Goal: Transaction & Acquisition: Download file/media

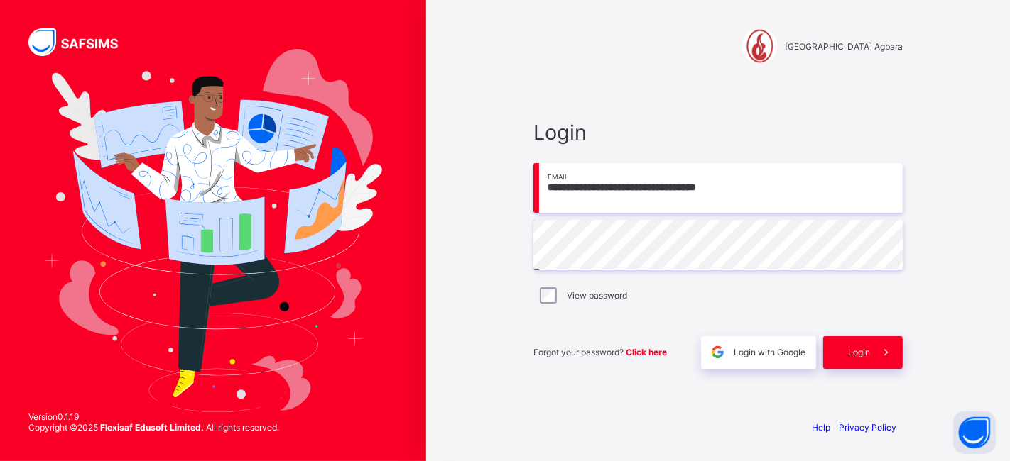
click at [849, 339] on div "Login" at bounding box center [863, 353] width 80 height 33
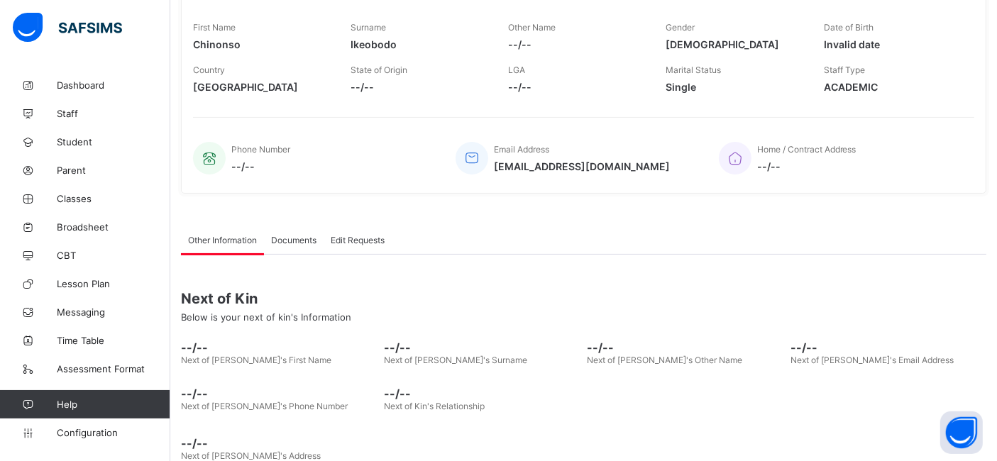
scroll to position [249, 0]
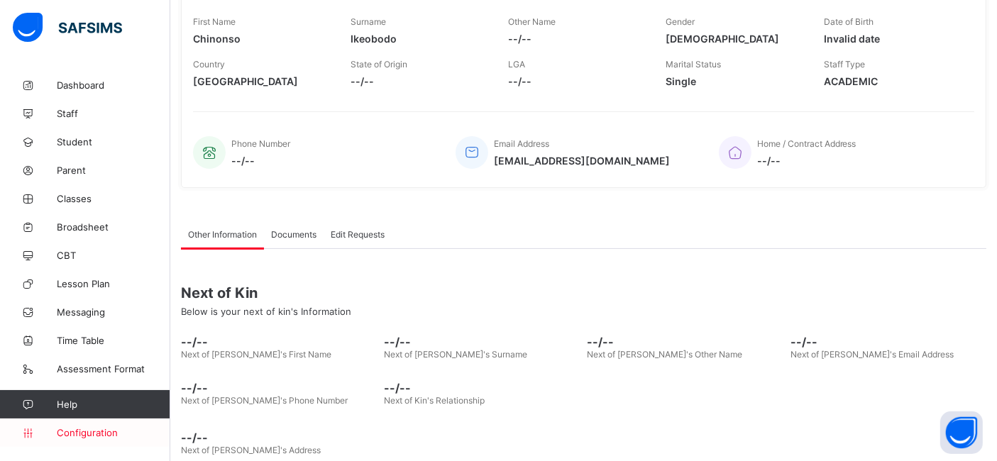
click at [138, 433] on span "Configuration" at bounding box center [113, 432] width 113 height 11
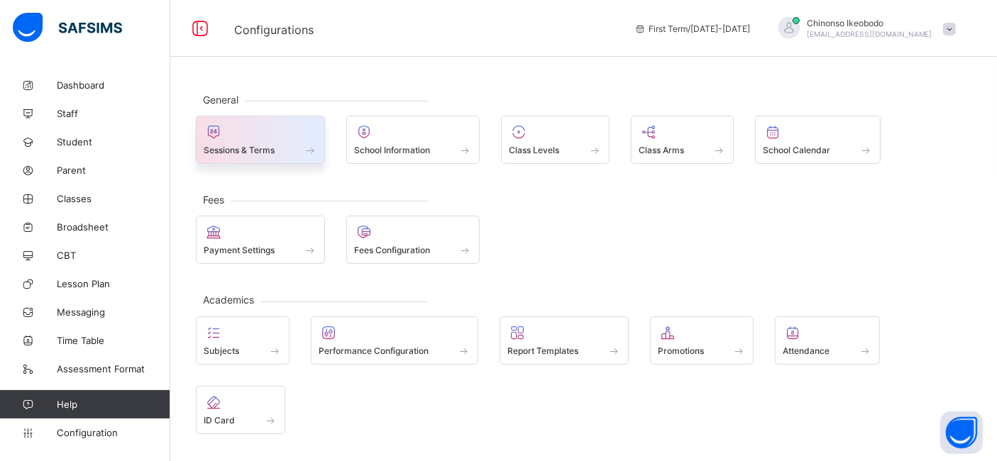
click at [273, 148] on span "Sessions & Terms" at bounding box center [239, 150] width 71 height 11
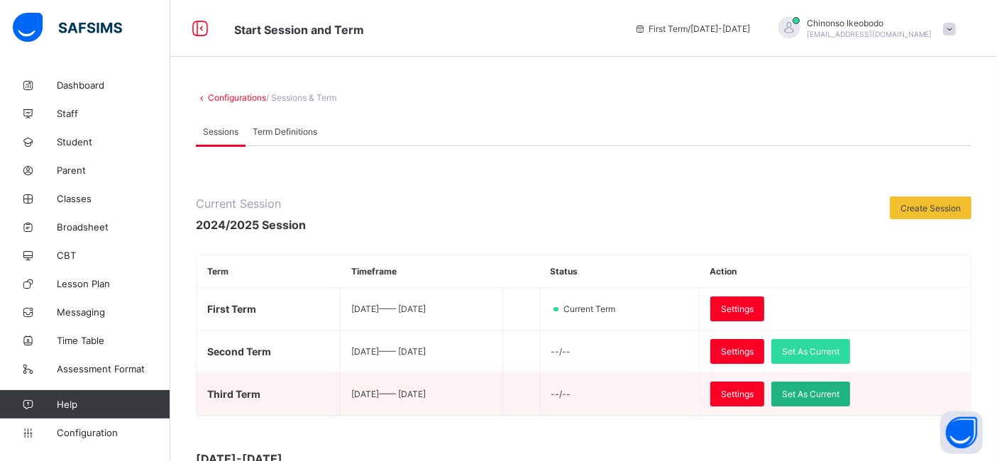
click at [840, 389] on span "Set As Current" at bounding box center [811, 394] width 58 height 11
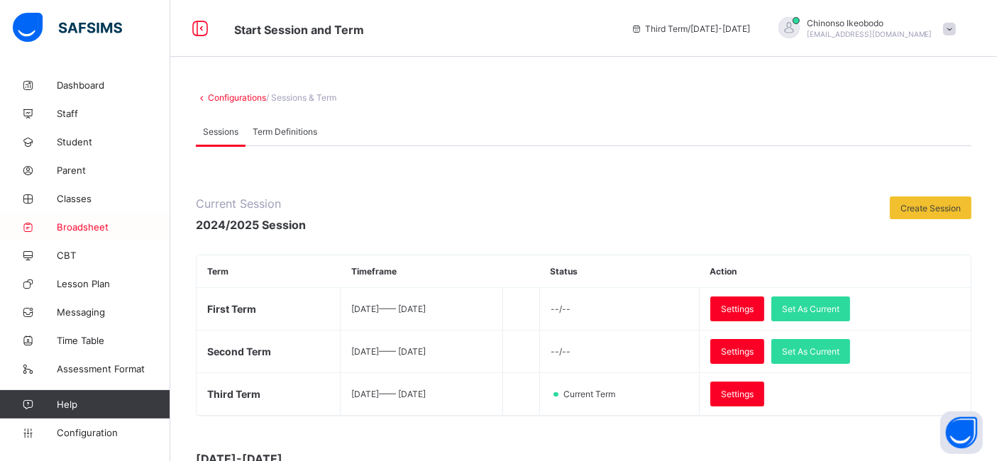
click at [125, 234] on link "Broadsheet" at bounding box center [85, 227] width 170 height 28
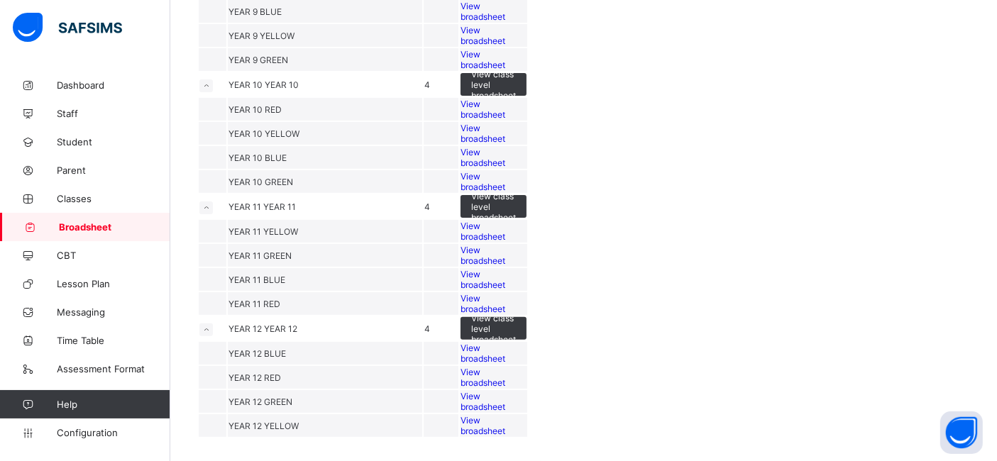
scroll to position [859, 0]
click at [505, 245] on span "View broadsheet" at bounding box center [483, 255] width 45 height 21
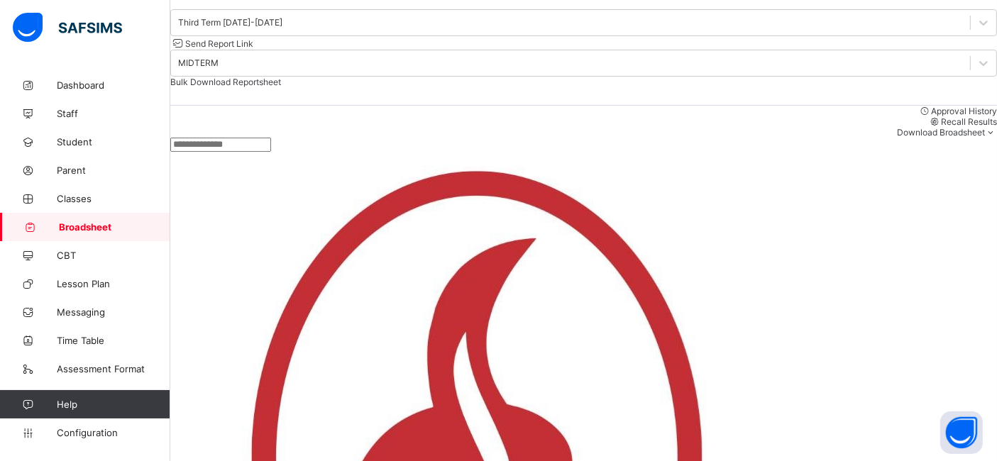
scroll to position [138, 0]
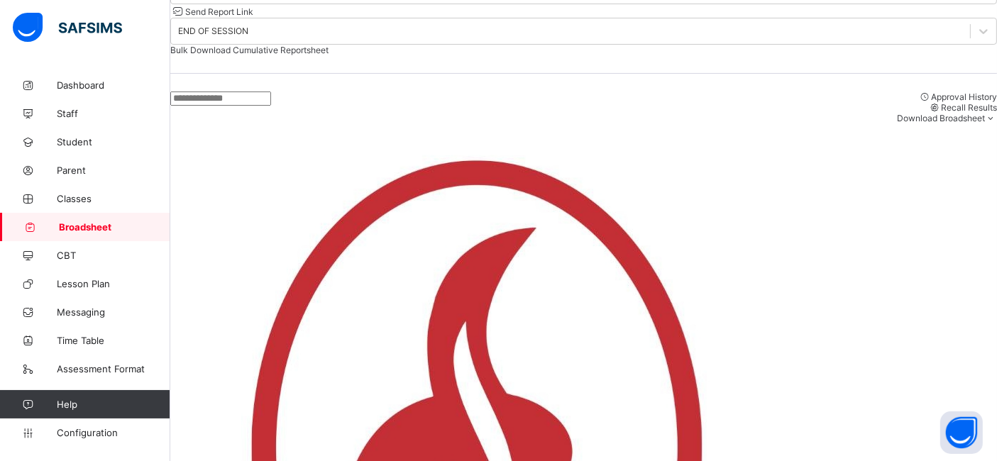
scroll to position [322, 0]
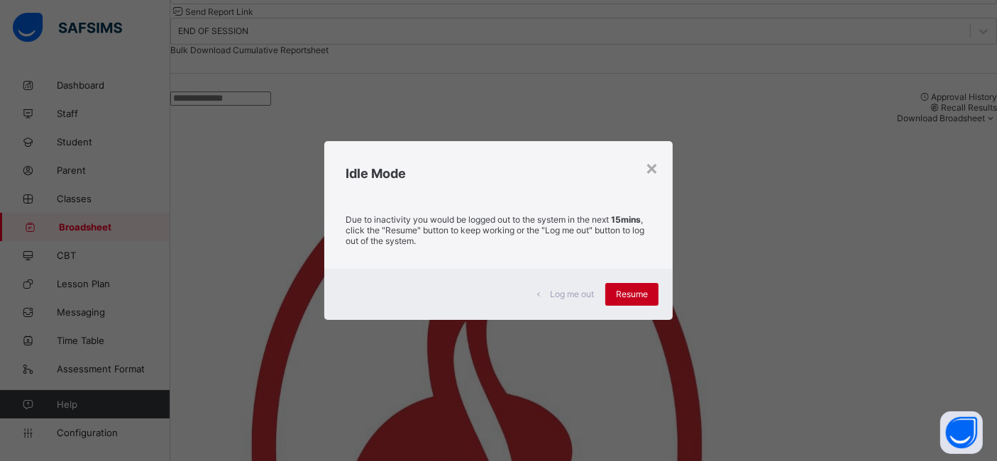
click at [620, 293] on span "Resume" at bounding box center [632, 294] width 32 height 11
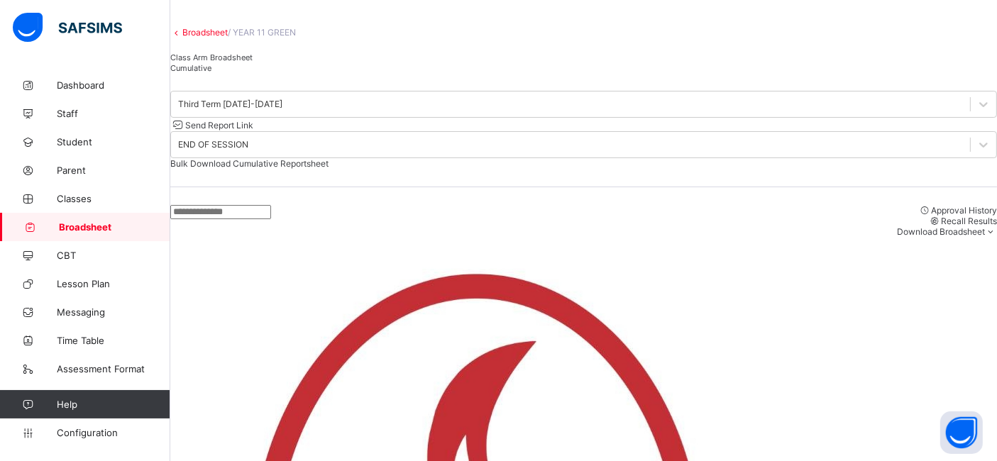
scroll to position [53, 0]
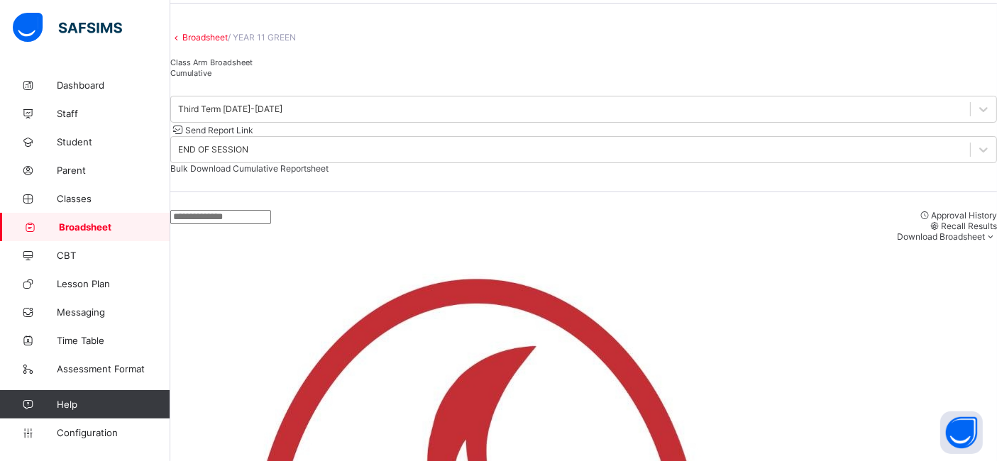
click at [228, 43] on link "Broadsheet" at bounding box center [204, 37] width 45 height 11
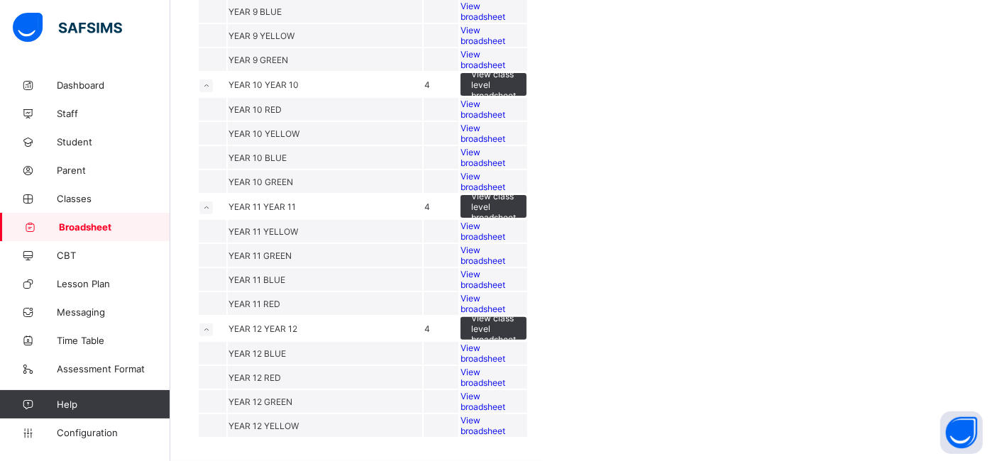
scroll to position [767, 0]
click at [505, 290] on span "View broadsheet" at bounding box center [483, 279] width 45 height 21
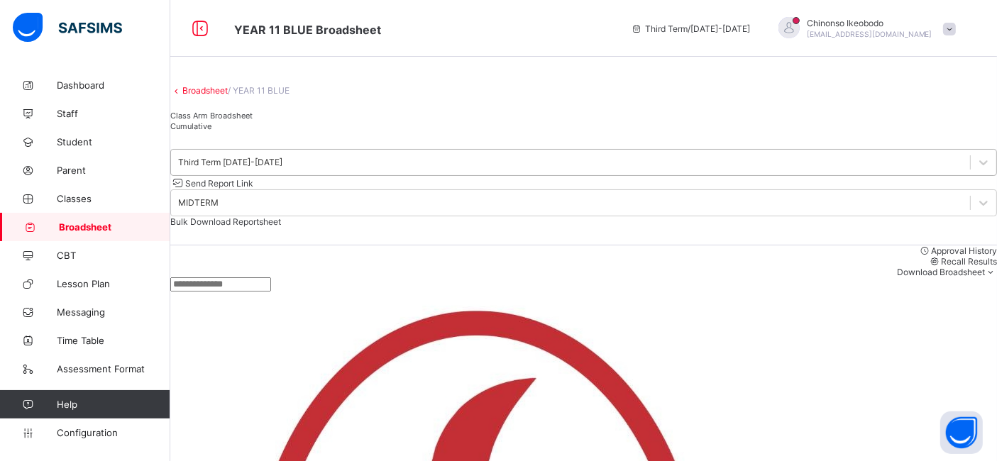
scroll to position [60, 0]
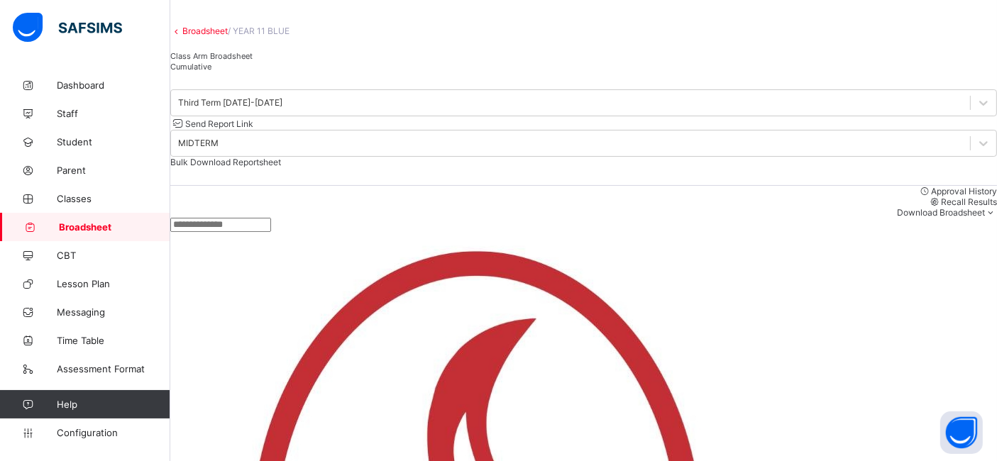
click at [300, 72] on div "Cumulative" at bounding box center [583, 66] width 827 height 11
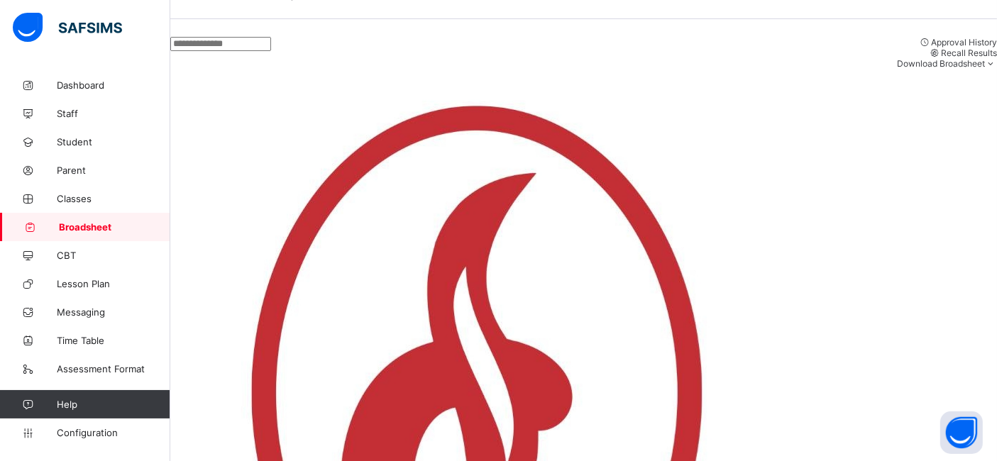
scroll to position [332, 0]
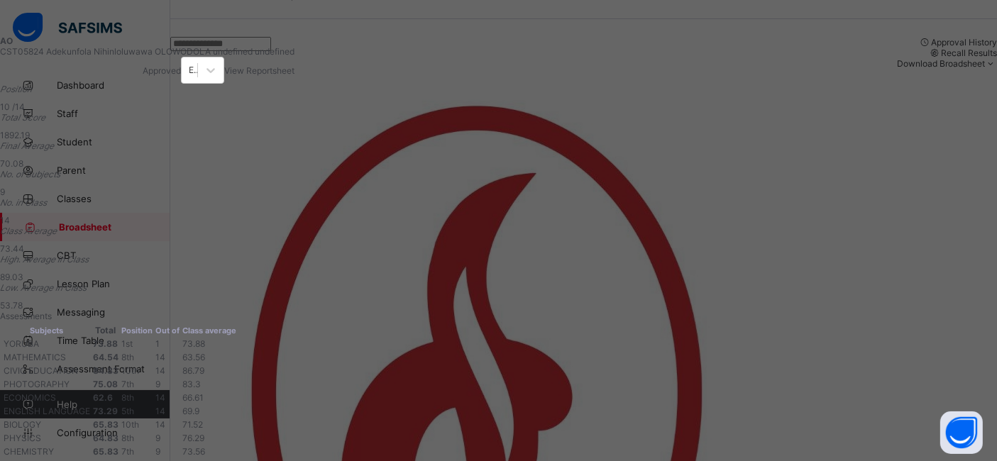
click at [295, 67] on div "View Reportsheet" at bounding box center [259, 70] width 70 height 11
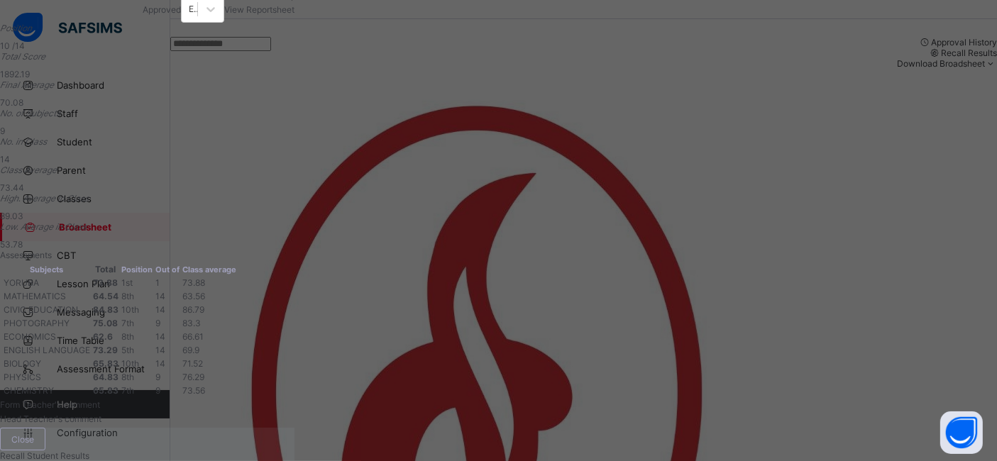
scroll to position [300, 0]
click at [34, 434] on span "Close" at bounding box center [22, 439] width 23 height 11
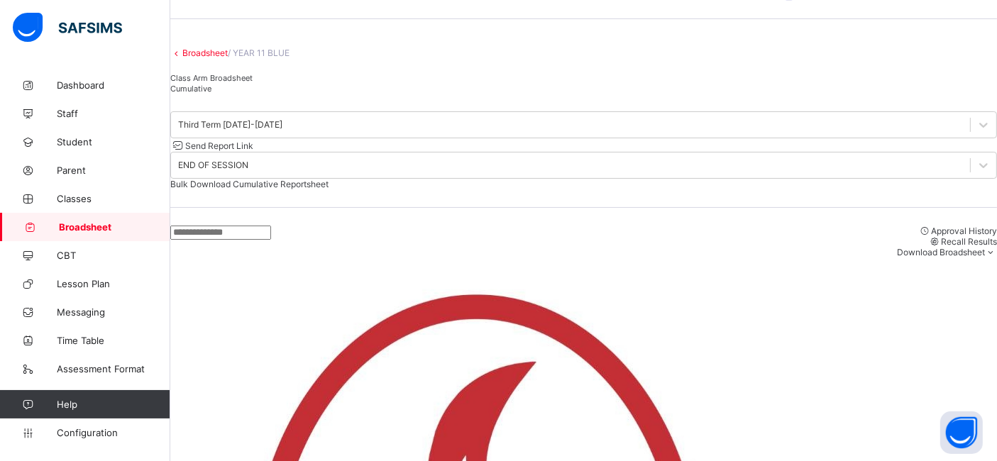
scroll to position [36, 0]
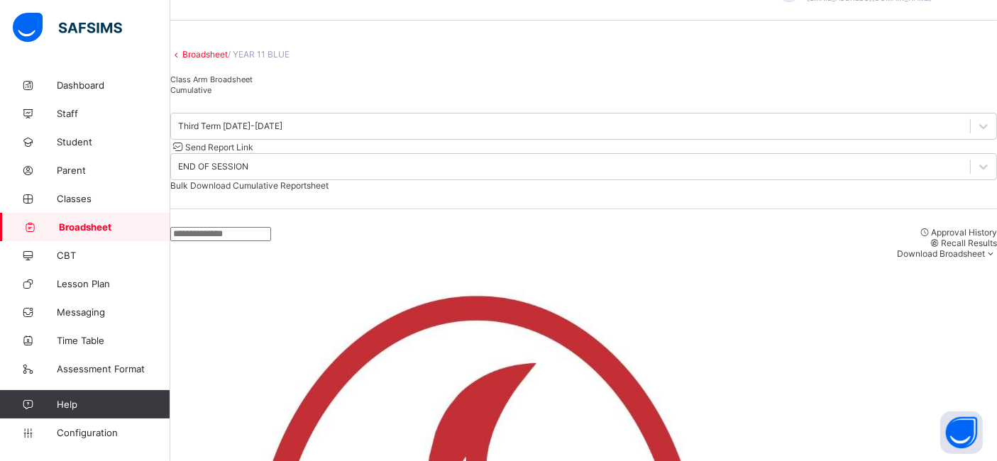
click at [219, 60] on link "Broadsheet" at bounding box center [204, 54] width 45 height 11
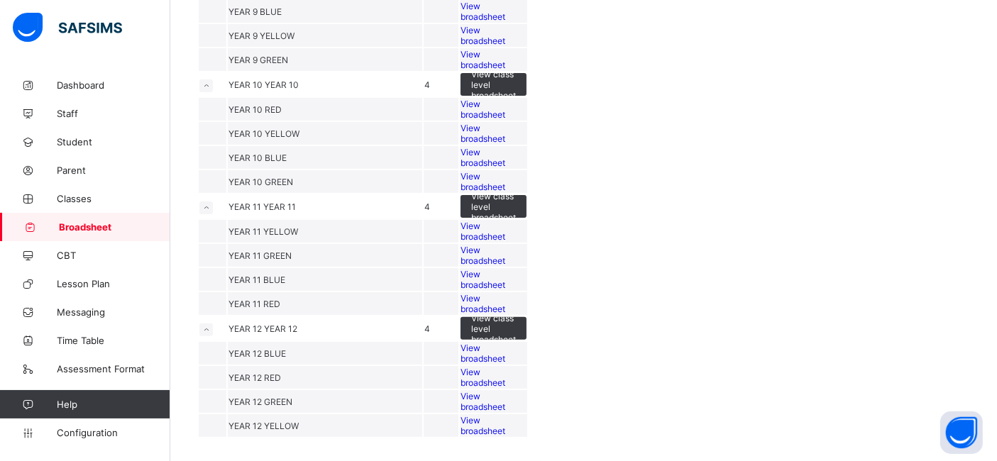
scroll to position [840, 0]
click at [505, 293] on span "View broadsheet" at bounding box center [483, 303] width 45 height 21
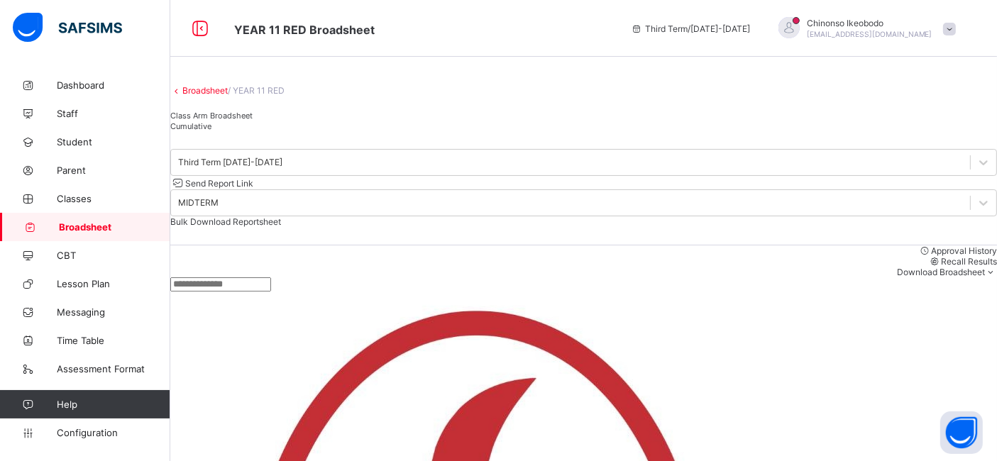
click at [212, 131] on span "Cumulative" at bounding box center [190, 126] width 41 height 10
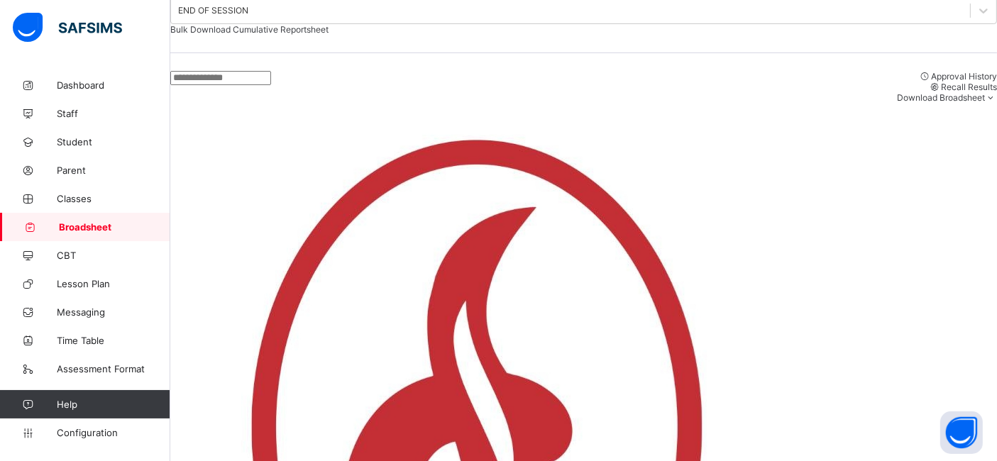
scroll to position [129, 0]
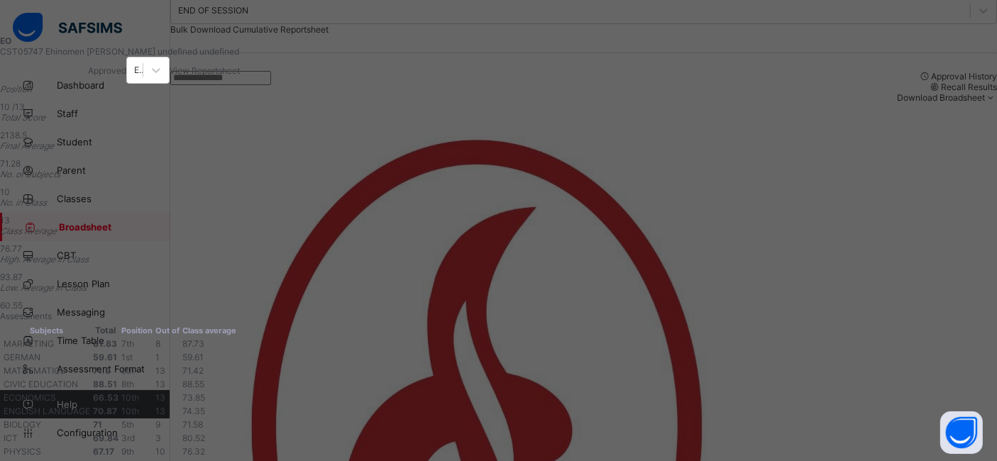
click at [240, 70] on span "View Reportsheet" at bounding box center [205, 70] width 70 height 11
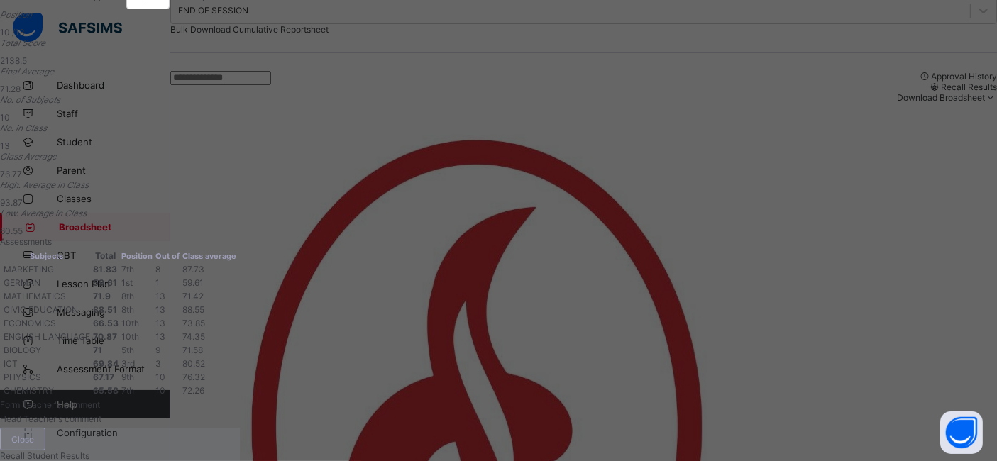
click at [34, 434] on span "Close" at bounding box center [22, 439] width 23 height 11
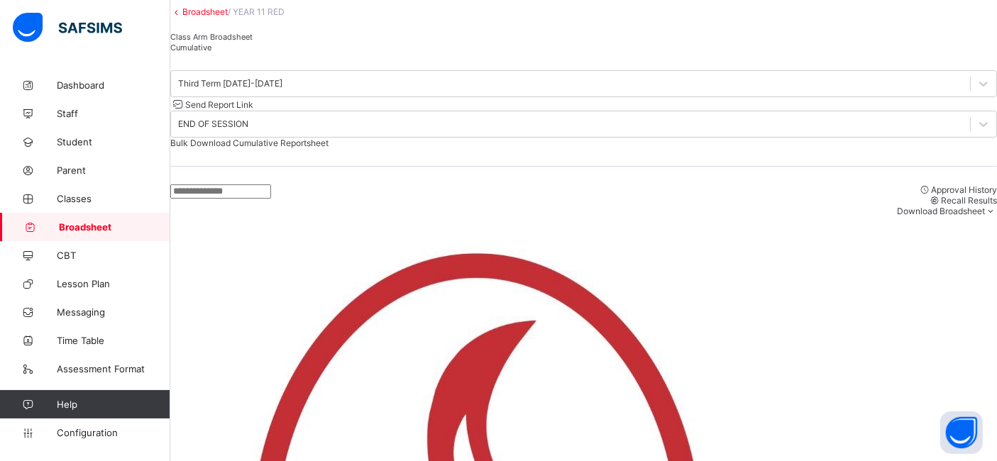
scroll to position [0, 0]
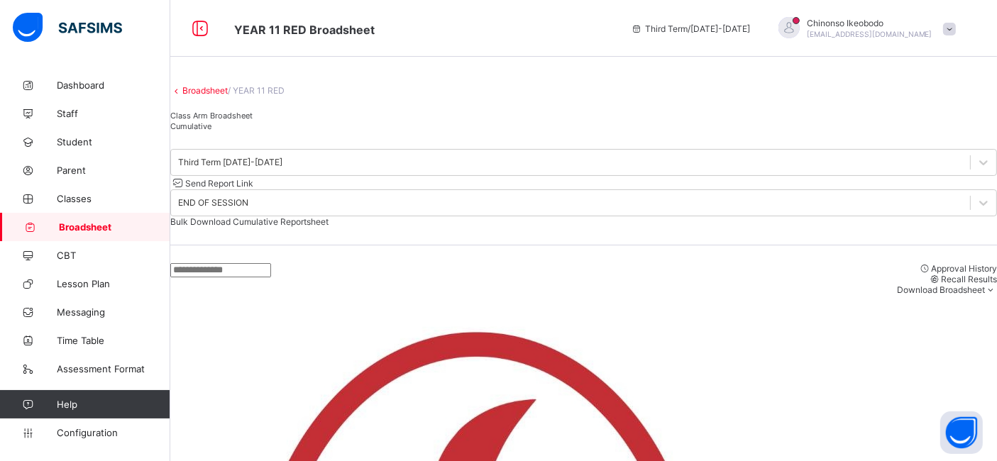
click at [224, 96] on link "Broadsheet" at bounding box center [204, 90] width 45 height 11
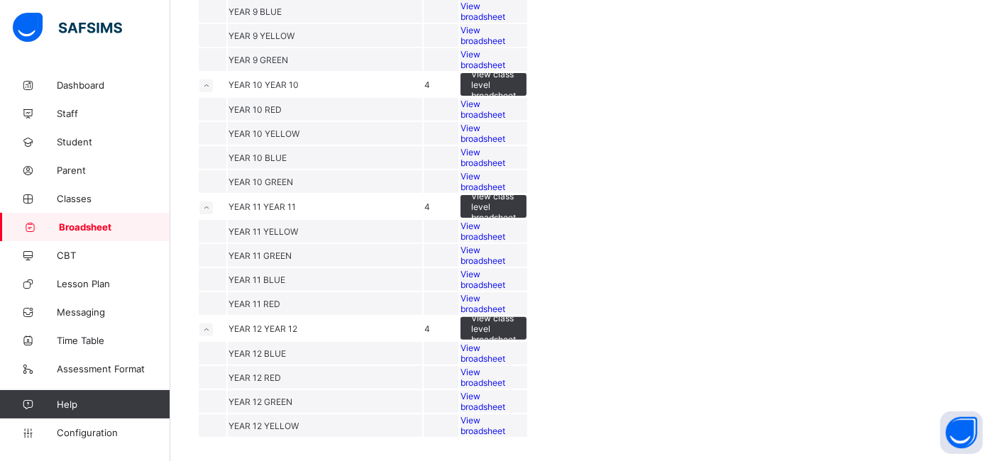
scroll to position [761, 0]
click at [505, 242] on span "View broadsheet" at bounding box center [483, 231] width 45 height 21
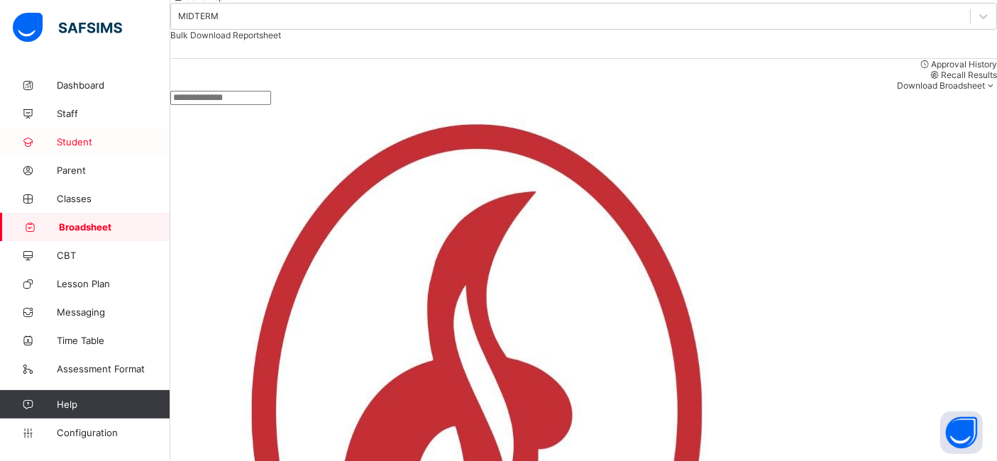
click at [91, 146] on span "Student" at bounding box center [114, 141] width 114 height 11
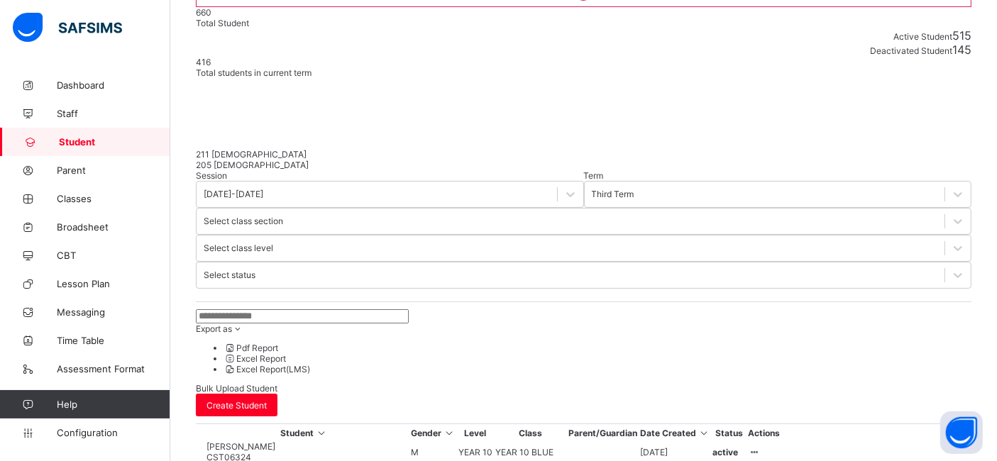
scroll to position [187, 0]
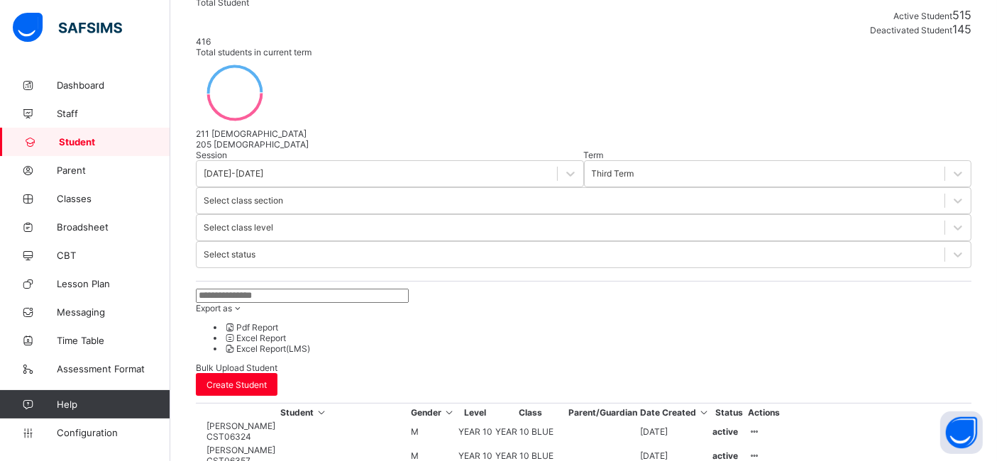
click at [330, 289] on input "text" at bounding box center [302, 296] width 213 height 14
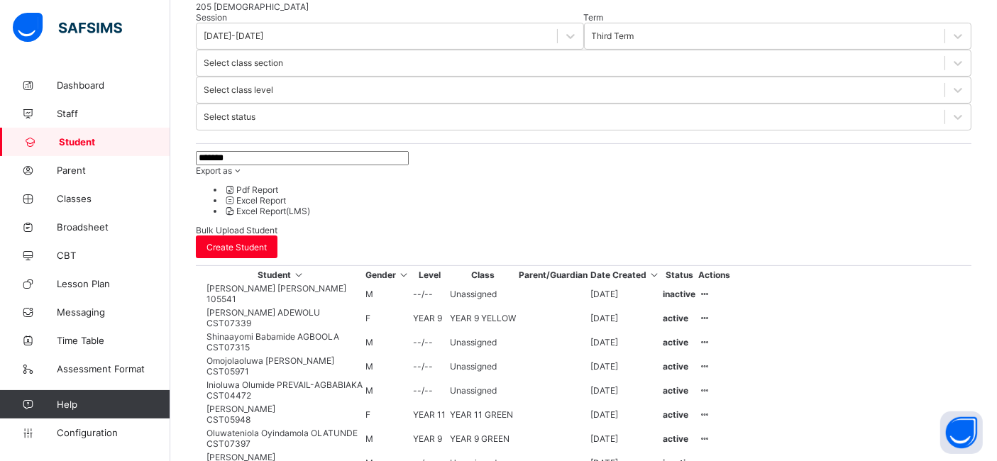
scroll to position [324, 0]
type input "*******"
click at [104, 222] on span "Broadsheet" at bounding box center [114, 227] width 114 height 11
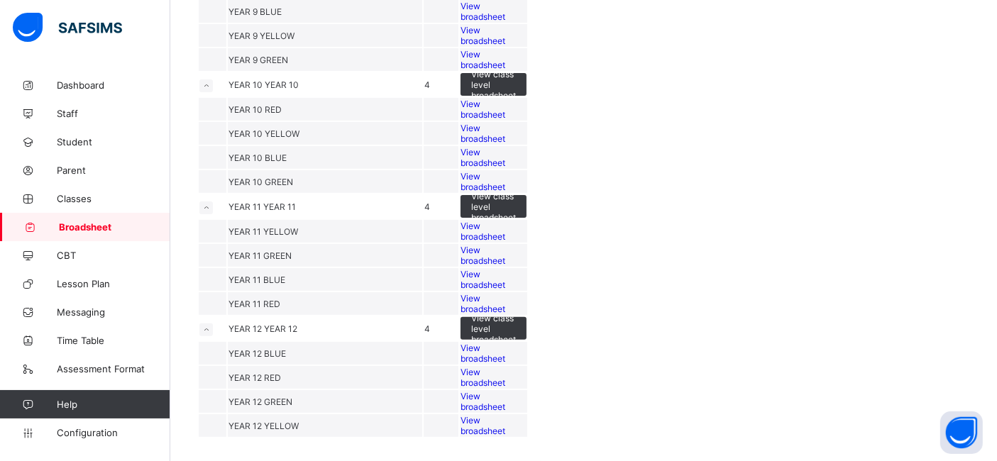
scroll to position [818, 0]
click at [527, 245] on div "View broadsheet" at bounding box center [494, 255] width 66 height 21
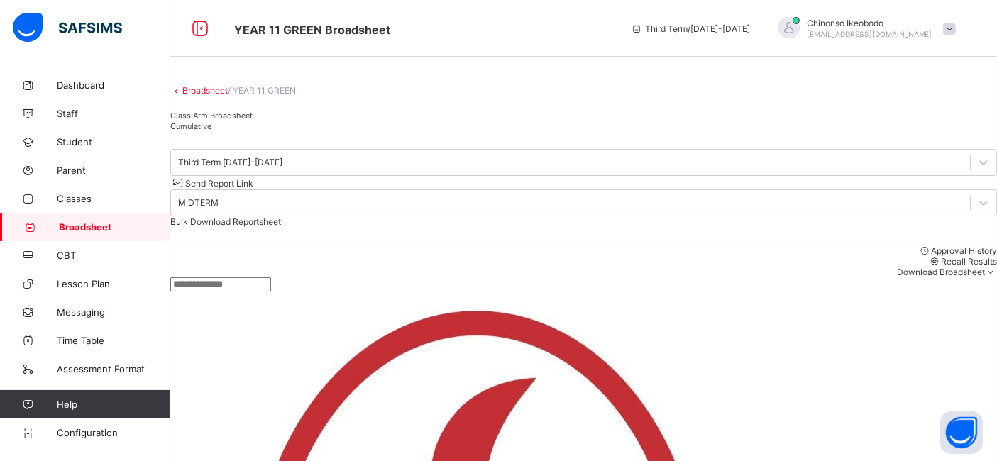
click at [212, 131] on span "Cumulative" at bounding box center [190, 126] width 41 height 10
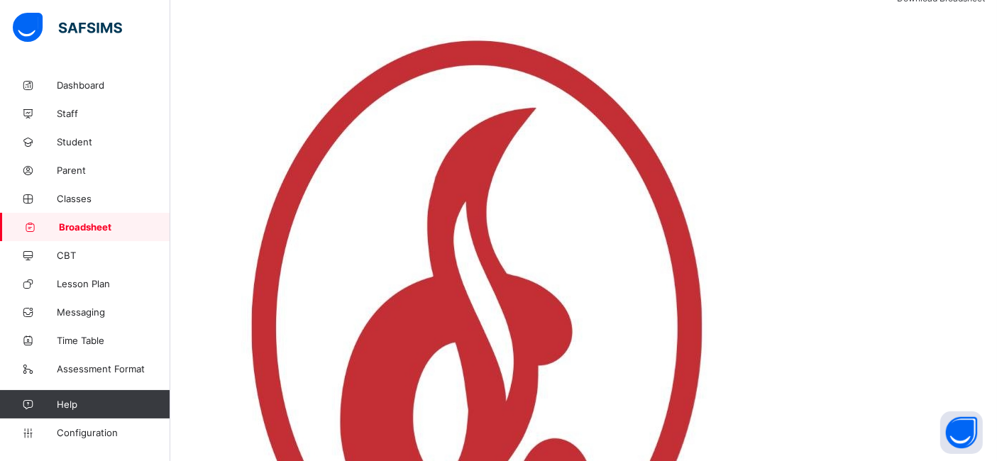
scroll to position [322, 0]
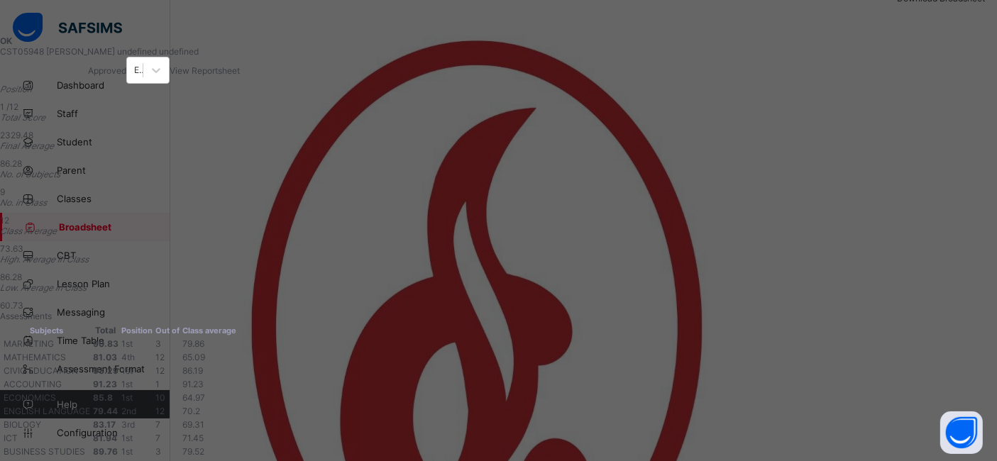
click at [240, 72] on span "View Reportsheet" at bounding box center [205, 70] width 70 height 11
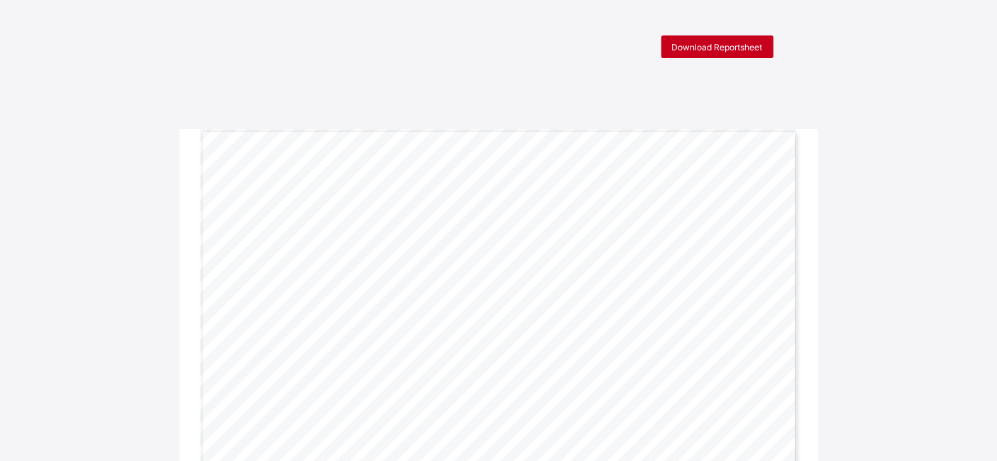
click at [719, 45] on span "Download Reportsheet" at bounding box center [717, 47] width 91 height 11
click at [740, 33] on span "Download Reportsheet" at bounding box center [717, 36] width 91 height 11
click at [763, 45] on span "Download Reportsheet" at bounding box center [717, 47] width 91 height 11
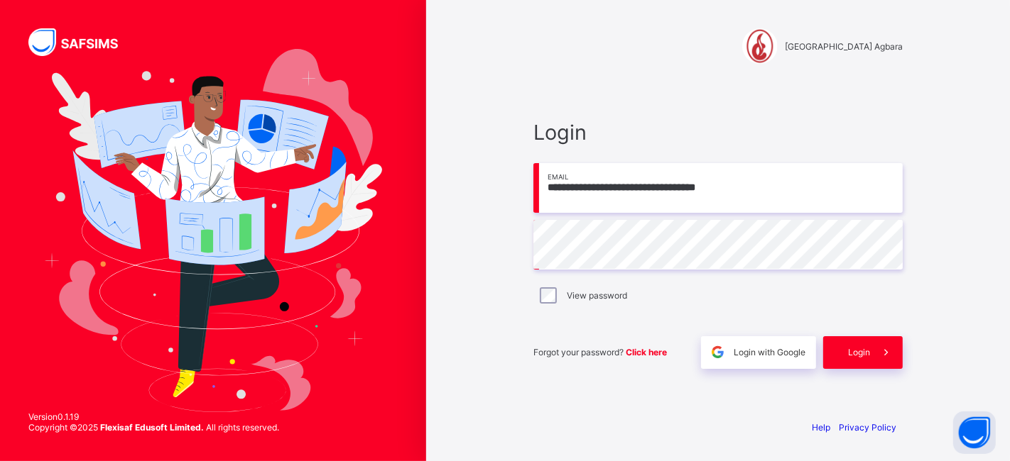
click at [863, 345] on div "Login" at bounding box center [863, 353] width 80 height 33
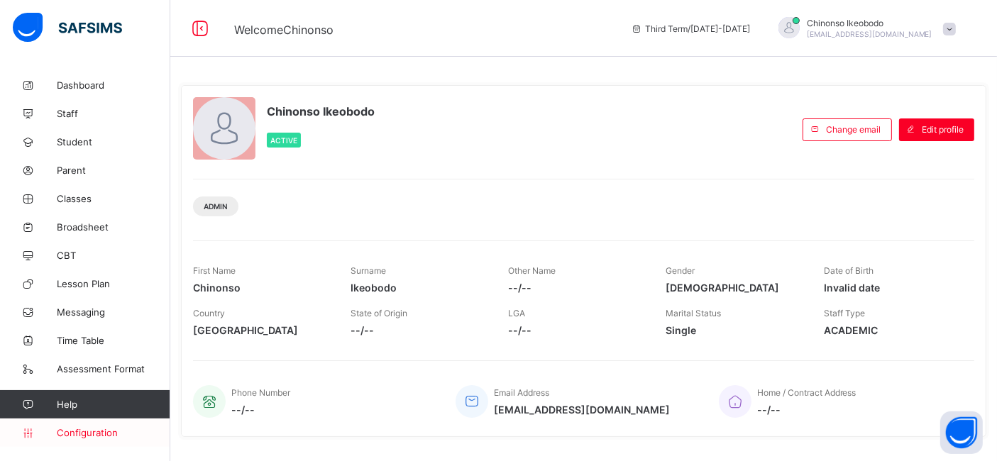
click at [89, 432] on span "Configuration" at bounding box center [113, 432] width 113 height 11
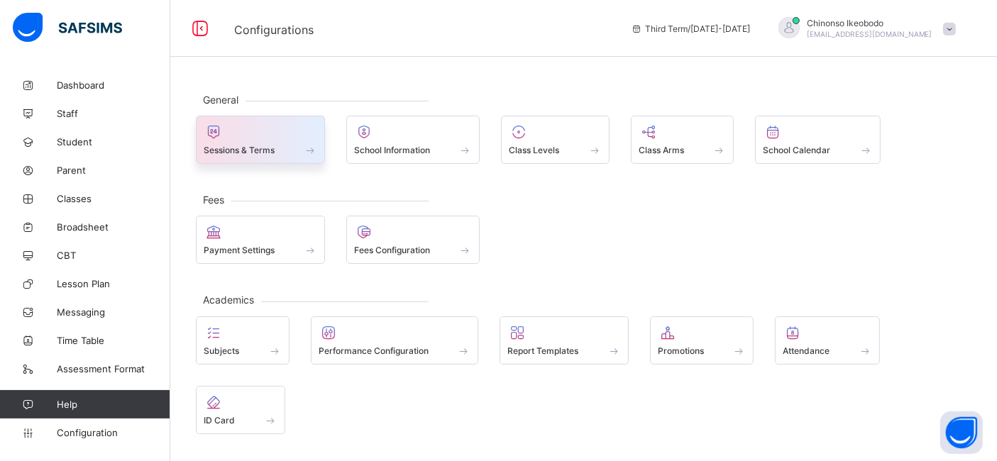
click at [245, 136] on div at bounding box center [261, 132] width 114 height 17
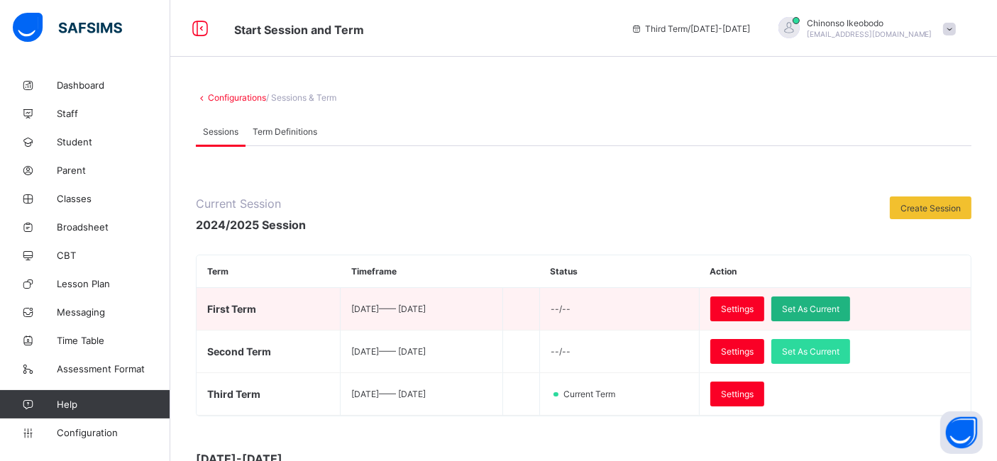
click at [824, 305] on span "Set As Current" at bounding box center [811, 309] width 58 height 11
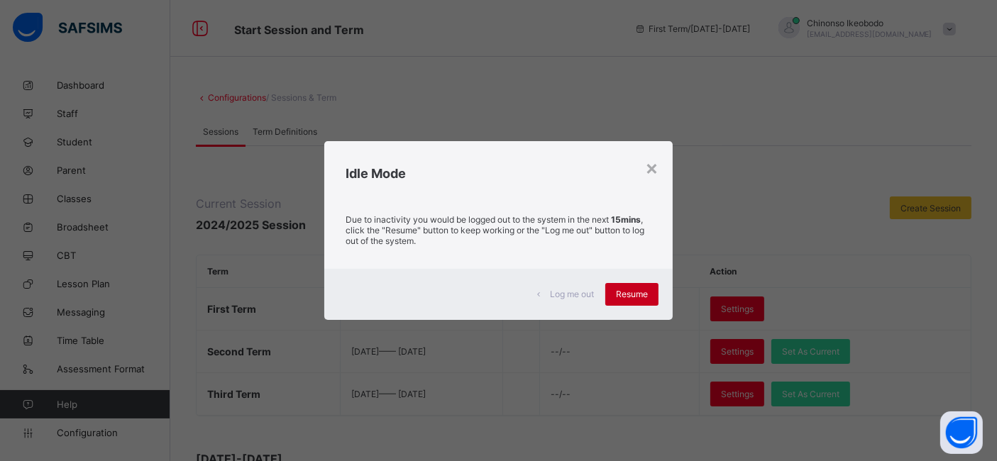
click at [625, 297] on span "Resume" at bounding box center [632, 294] width 32 height 11
